Goal: Transaction & Acquisition: Download file/media

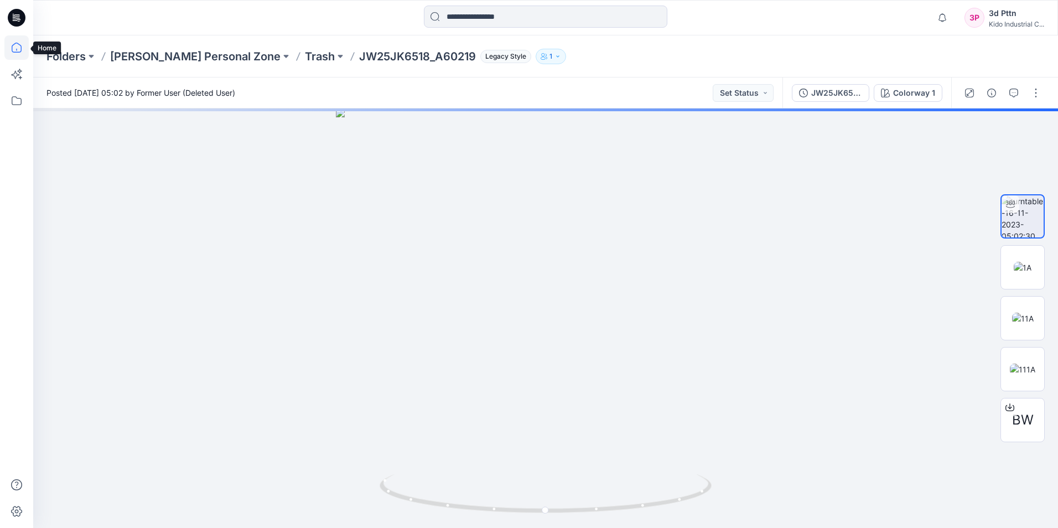
click at [12, 48] on icon at bounding box center [17, 48] width 10 height 10
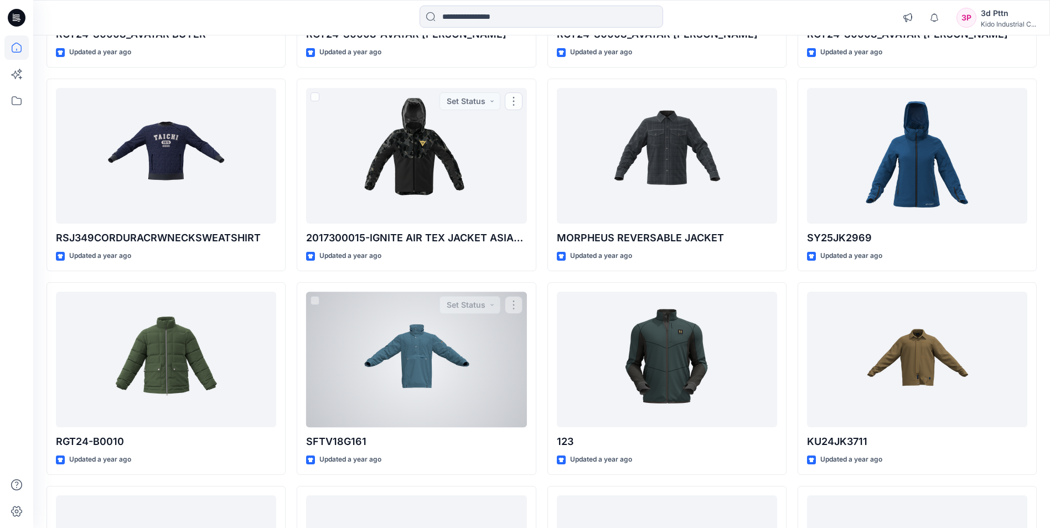
scroll to position [23159, 0]
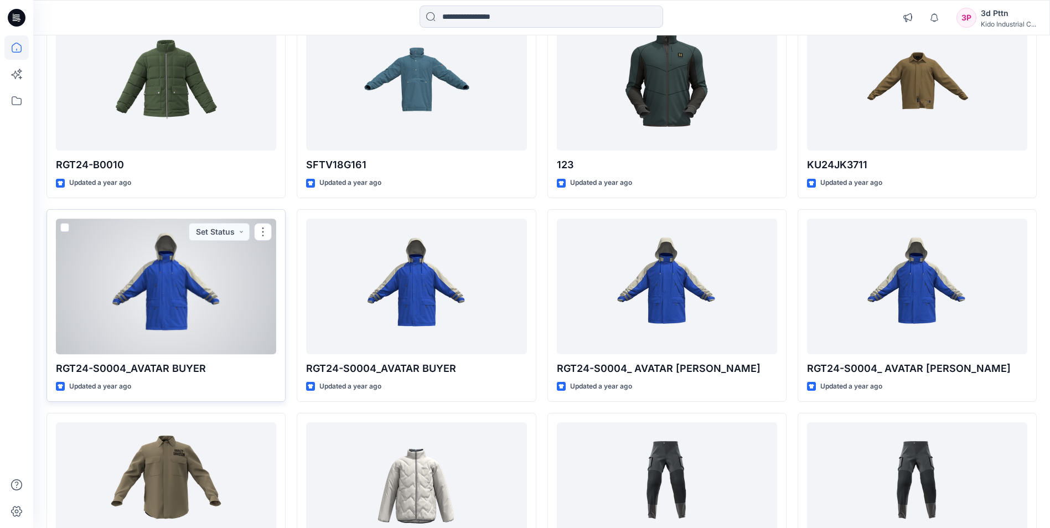
click at [121, 337] on div at bounding box center [166, 287] width 220 height 136
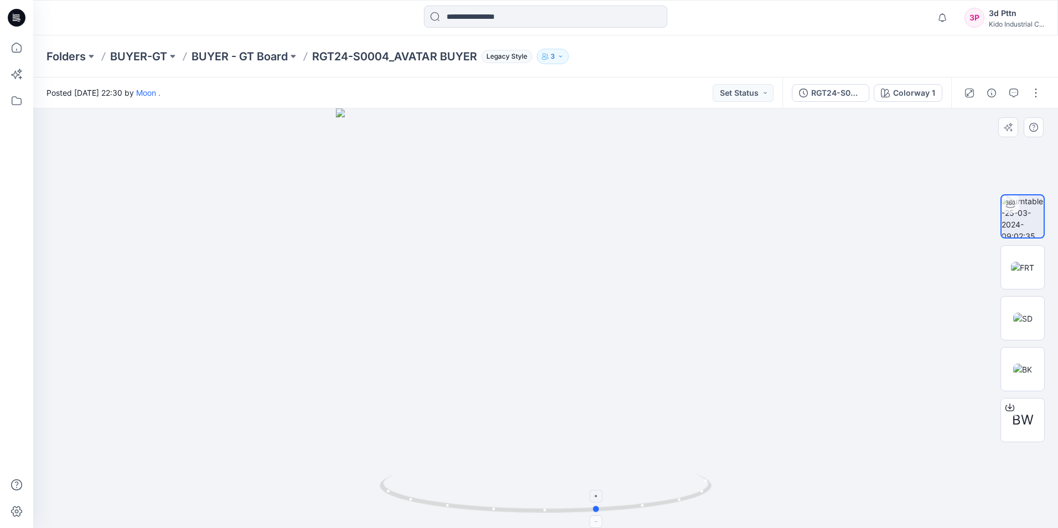
drag, startPoint x: 551, startPoint y: 511, endPoint x: 604, endPoint y: 508, distance: 52.7
click at [604, 508] on icon at bounding box center [547, 495] width 335 height 42
click at [1013, 416] on span "BW" at bounding box center [1023, 420] width 22 height 20
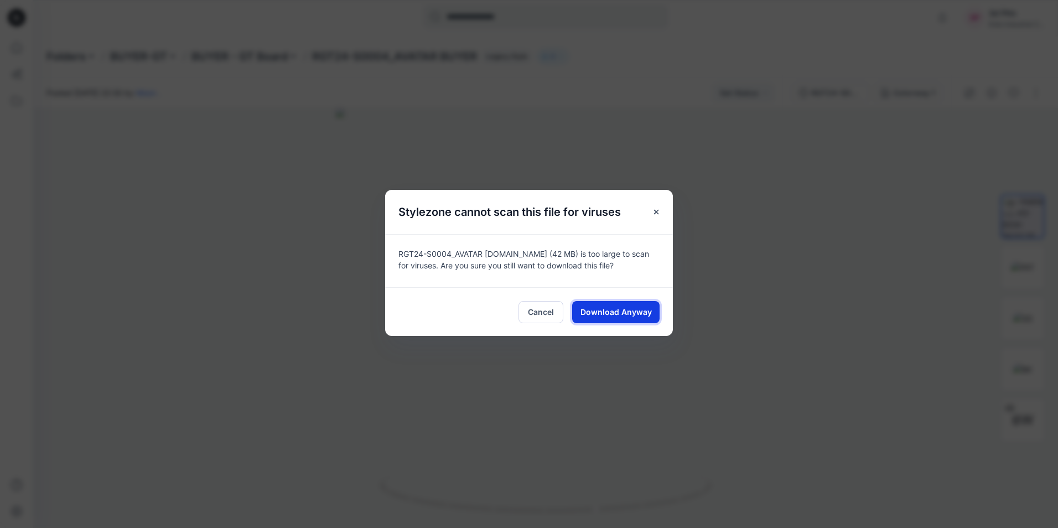
click at [613, 314] on span "Download Anyway" at bounding box center [615, 312] width 71 height 12
